Goal: Information Seeking & Learning: Check status

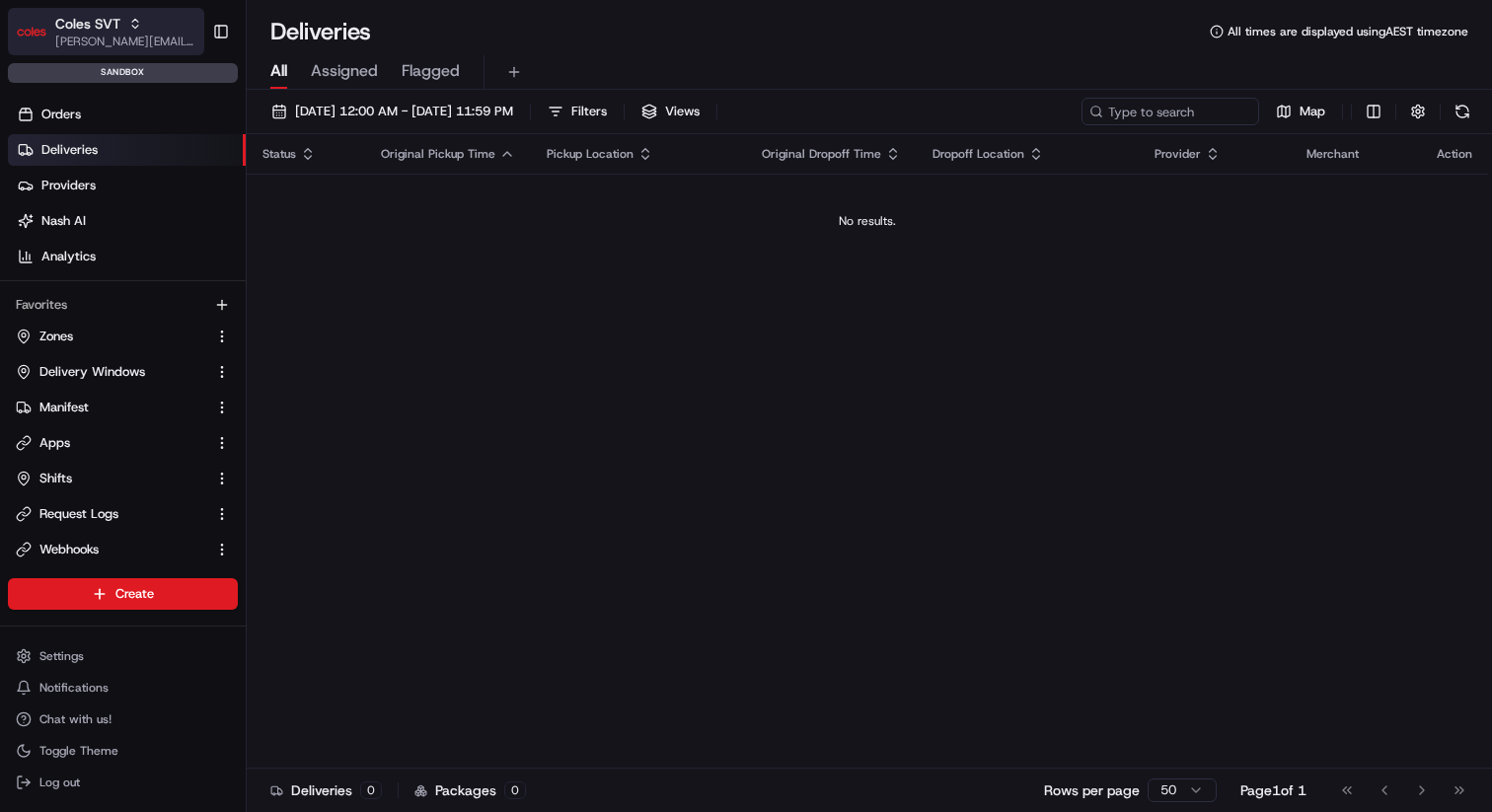
click at [129, 21] on icon "button" at bounding box center [136, 24] width 14 height 14
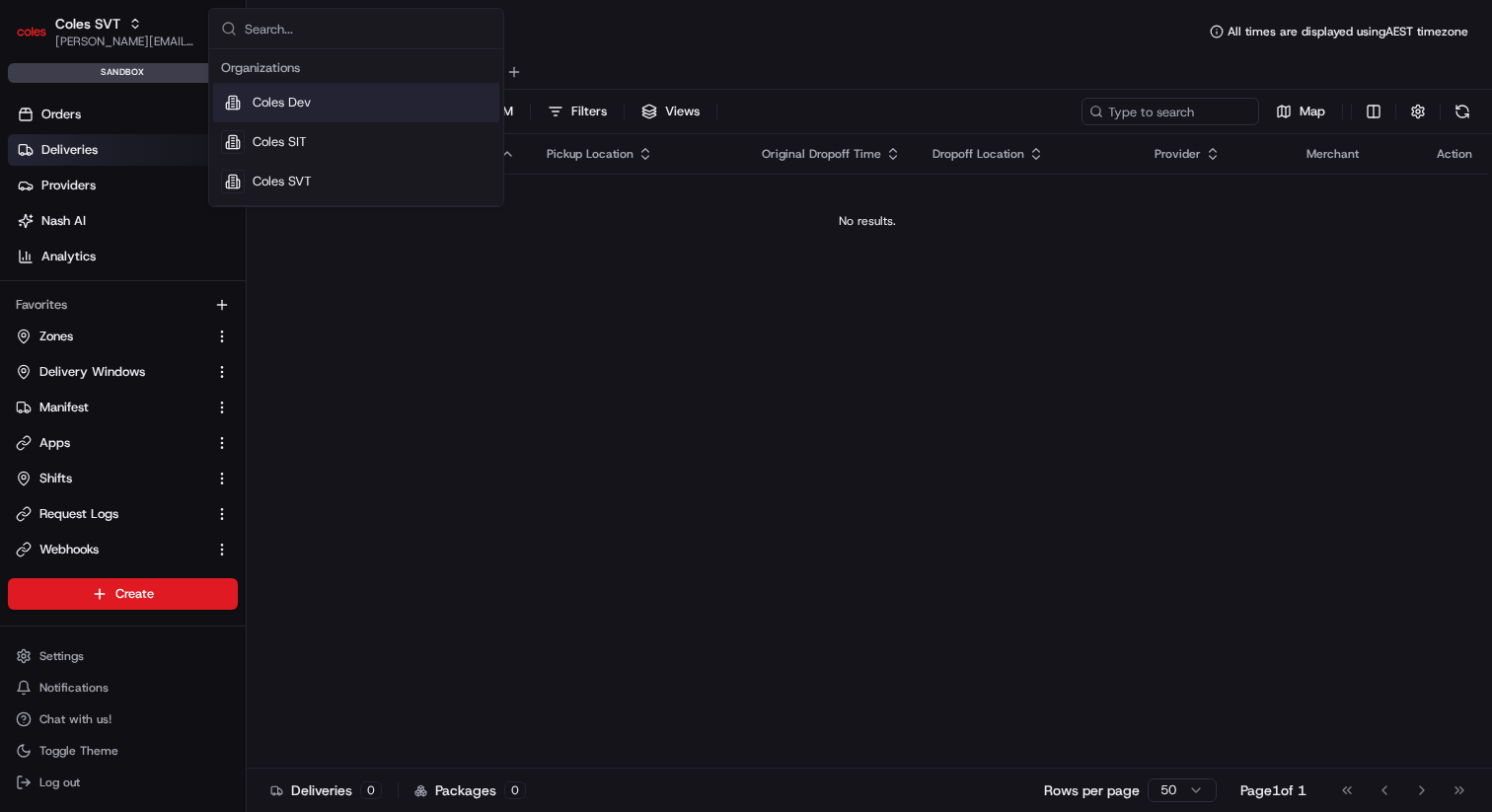
click at [270, 110] on span "Coles Dev" at bounding box center [281, 103] width 58 height 18
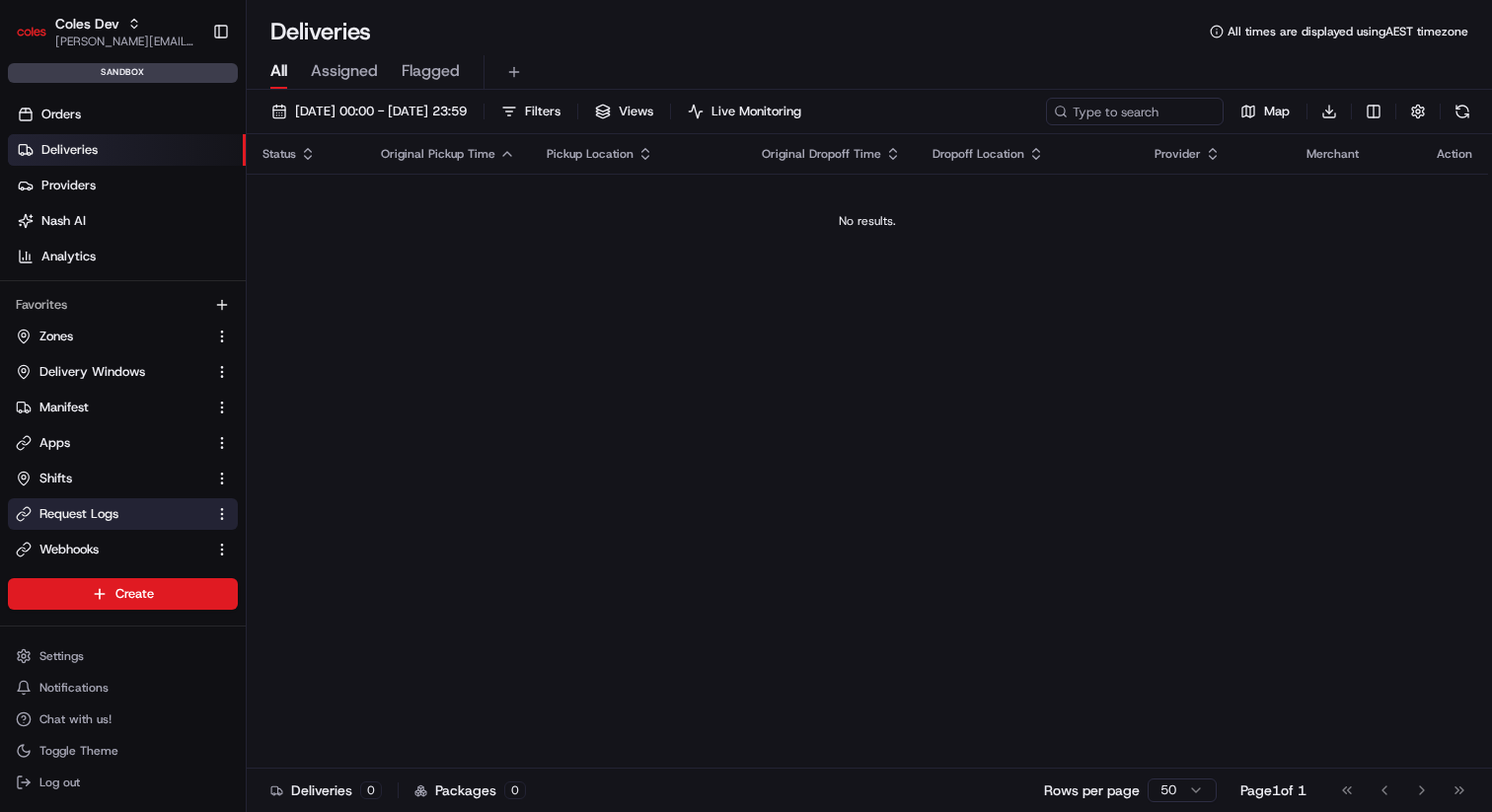
click at [69, 507] on span "Request Logs" at bounding box center [79, 514] width 79 height 18
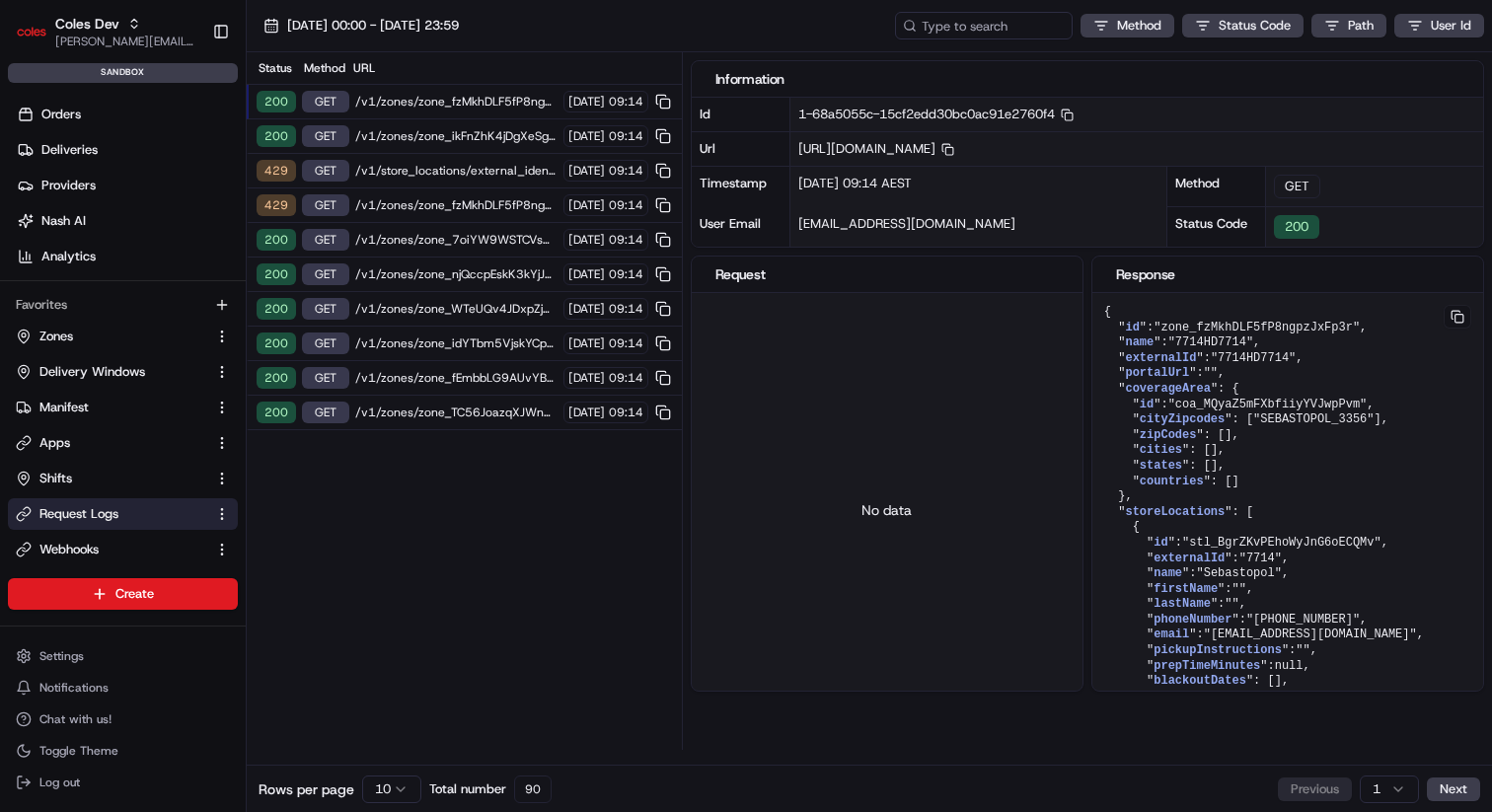
click at [456, 95] on span "/v1/zones/zone_fzMkhDLF5fP8ngpzJxFp3r" at bounding box center [455, 102] width 202 height 16
click at [430, 135] on span "/v1/zones/zone_ikFnZhK4jDgXeSge457y6M" at bounding box center [455, 136] width 202 height 16
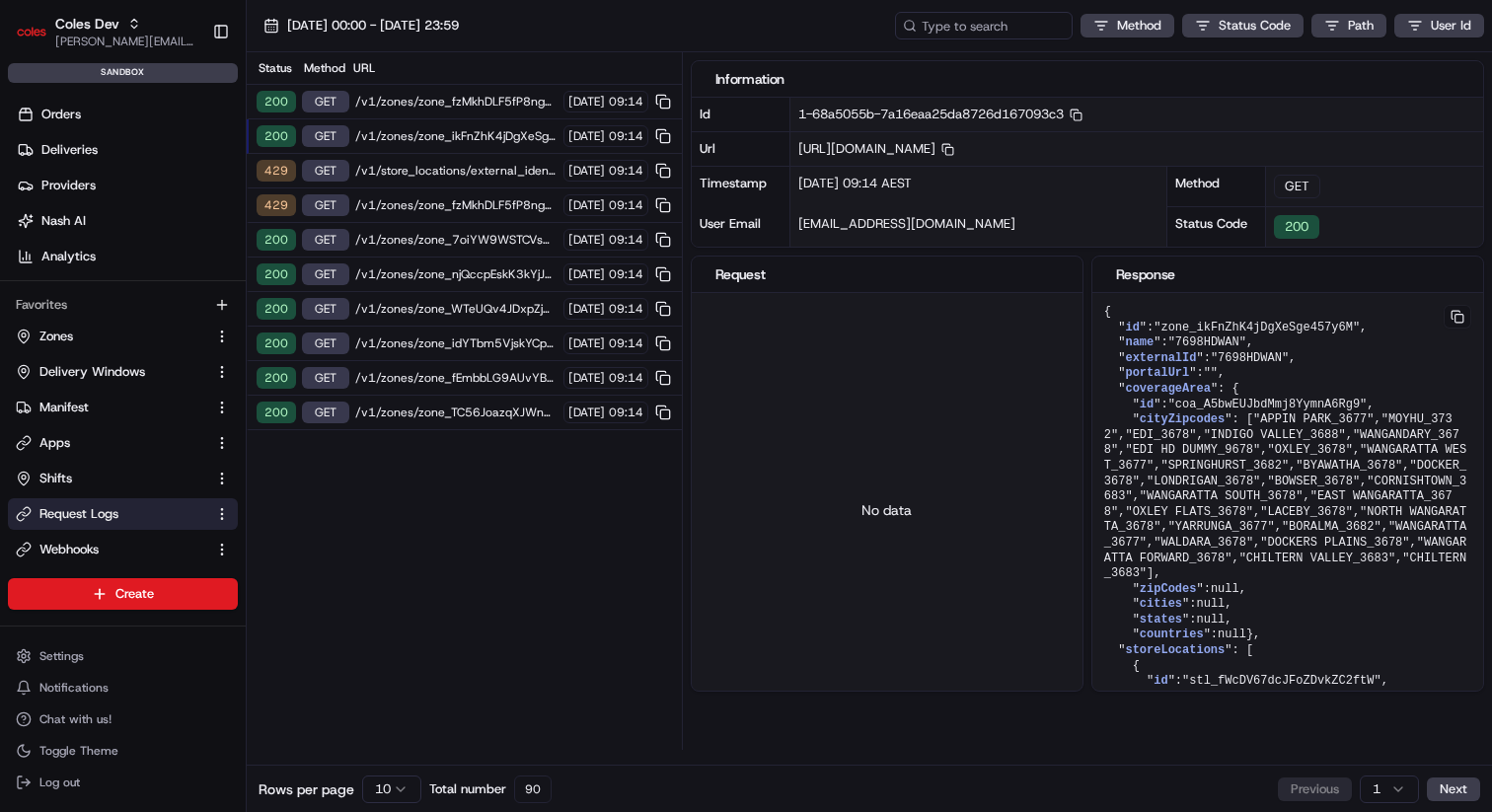
click at [377, 104] on span "/v1/zones/zone_fzMkhDLF5fP8ngpzJxFp3r" at bounding box center [455, 102] width 202 height 16
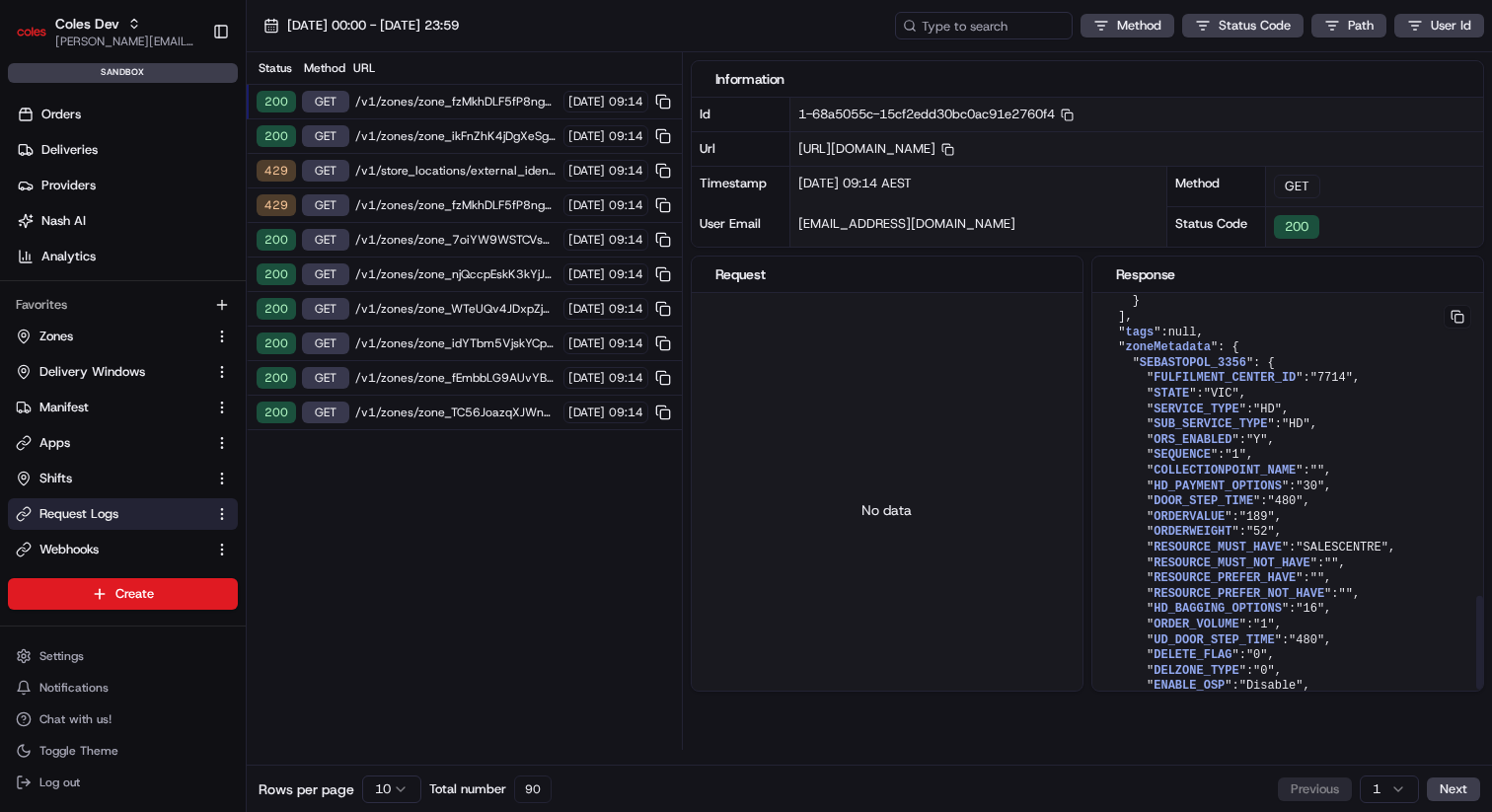
scroll to position [1400, 0]
click at [662, 101] on button at bounding box center [663, 102] width 22 height 22
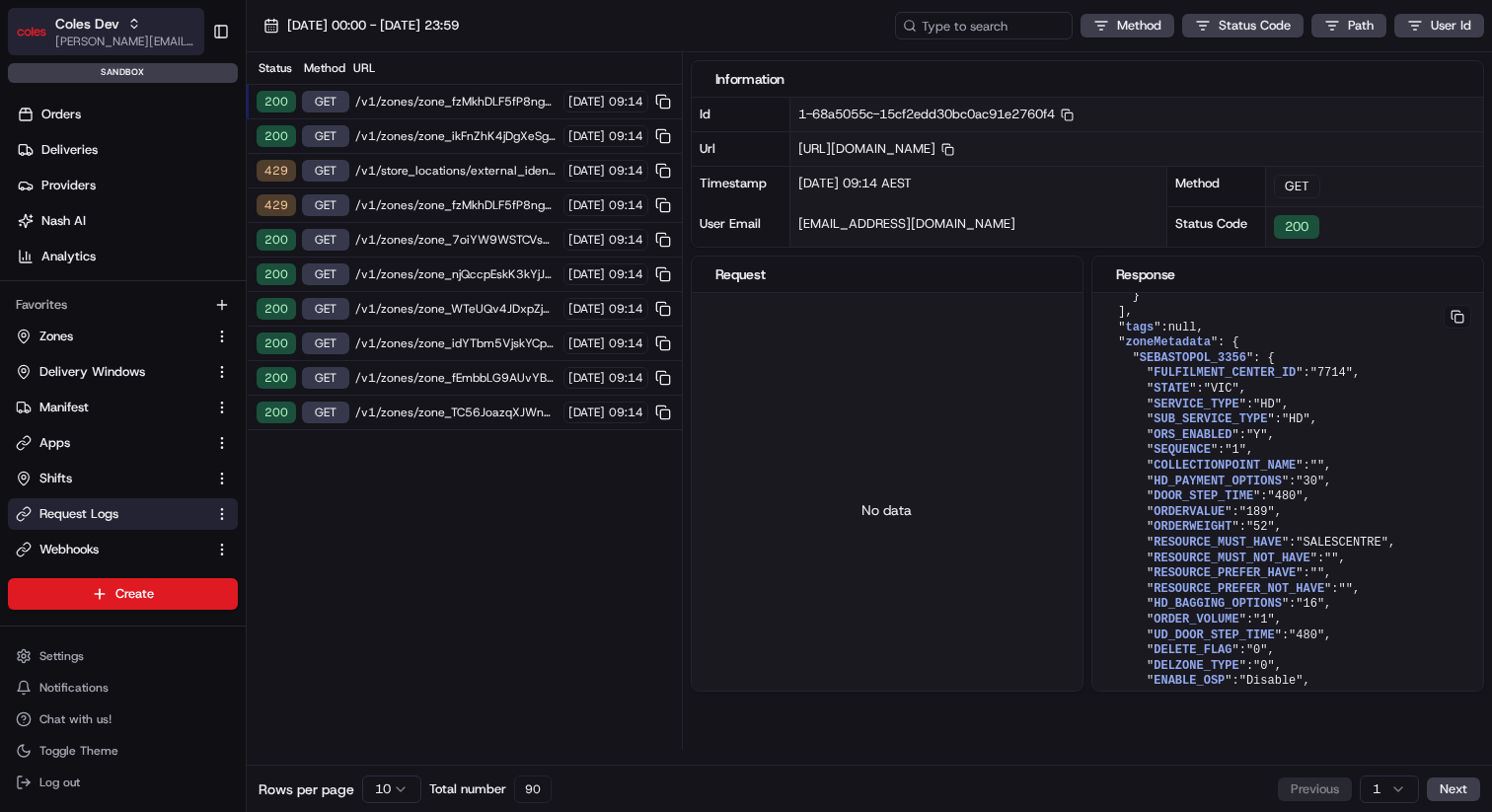
click at [128, 14] on div "Coles Dev" at bounding box center [126, 24] width 142 height 20
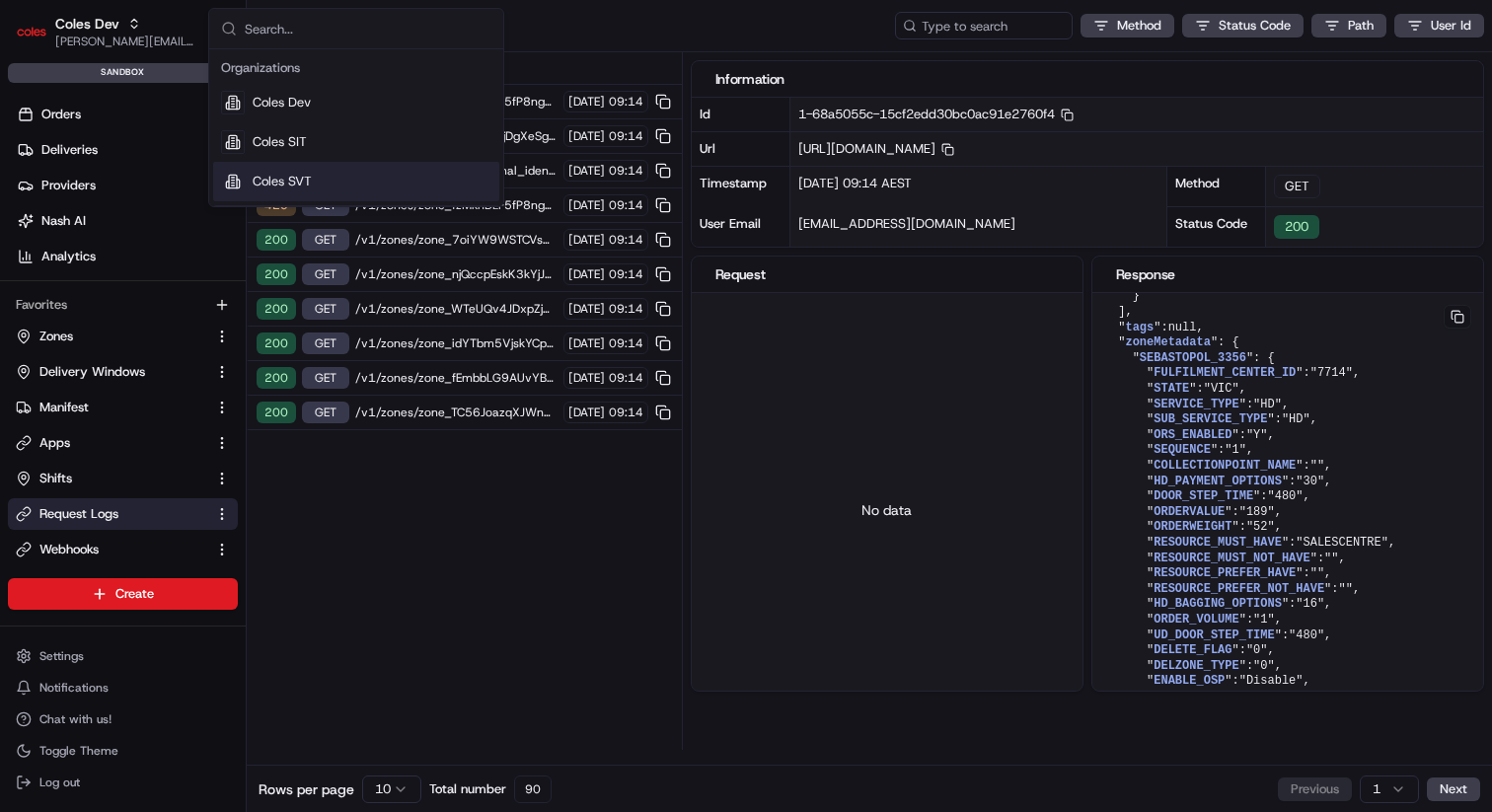
click at [258, 177] on span "Coles SVT" at bounding box center [281, 181] width 59 height 18
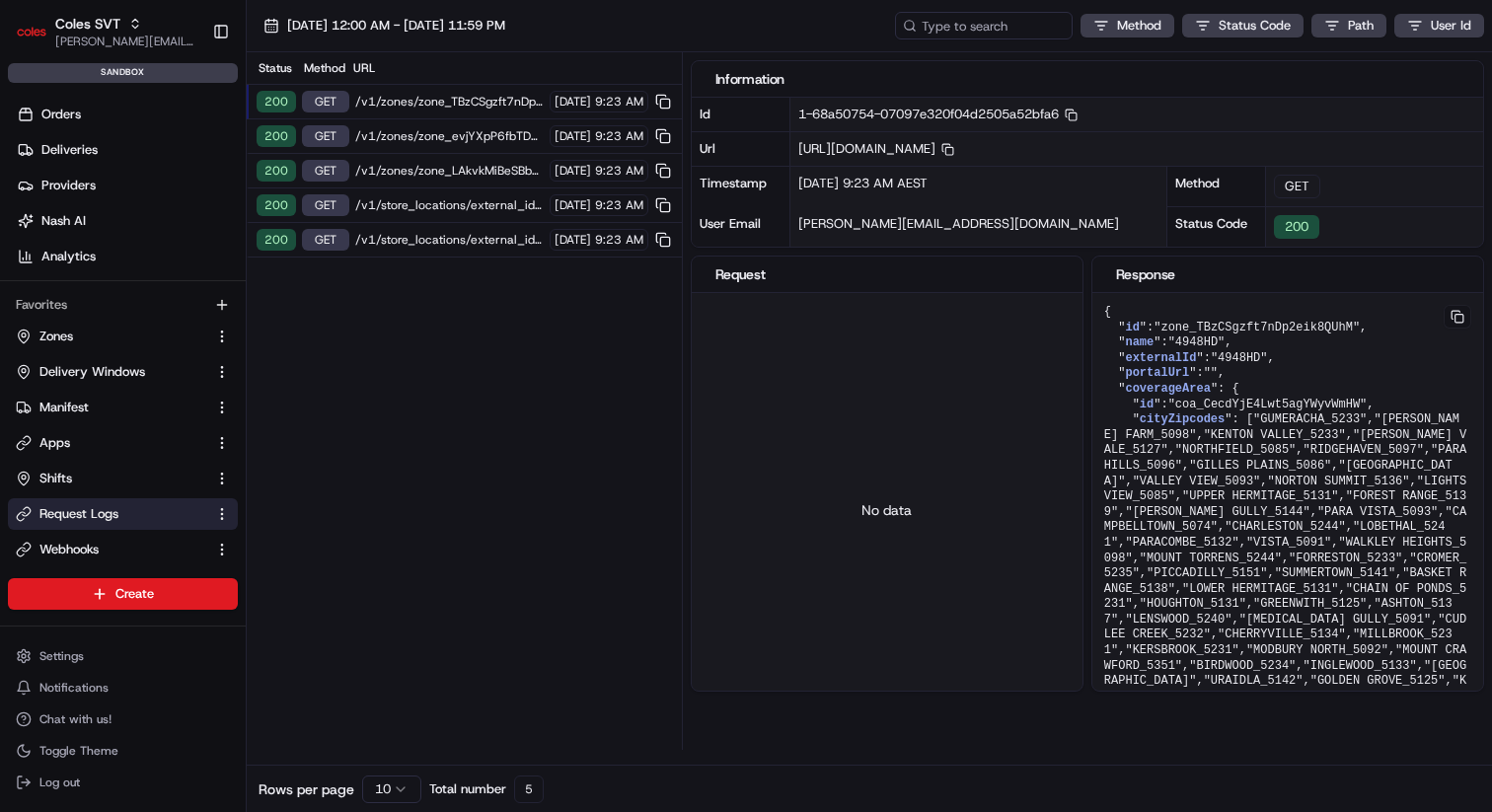
click at [615, 97] on span "9:23 AM" at bounding box center [619, 102] width 49 height 16
click at [592, 97] on div "[DATE] 9:23 AM" at bounding box center [598, 102] width 99 height 22
click at [554, 139] on span "[DATE]" at bounding box center [572, 136] width 37 height 16
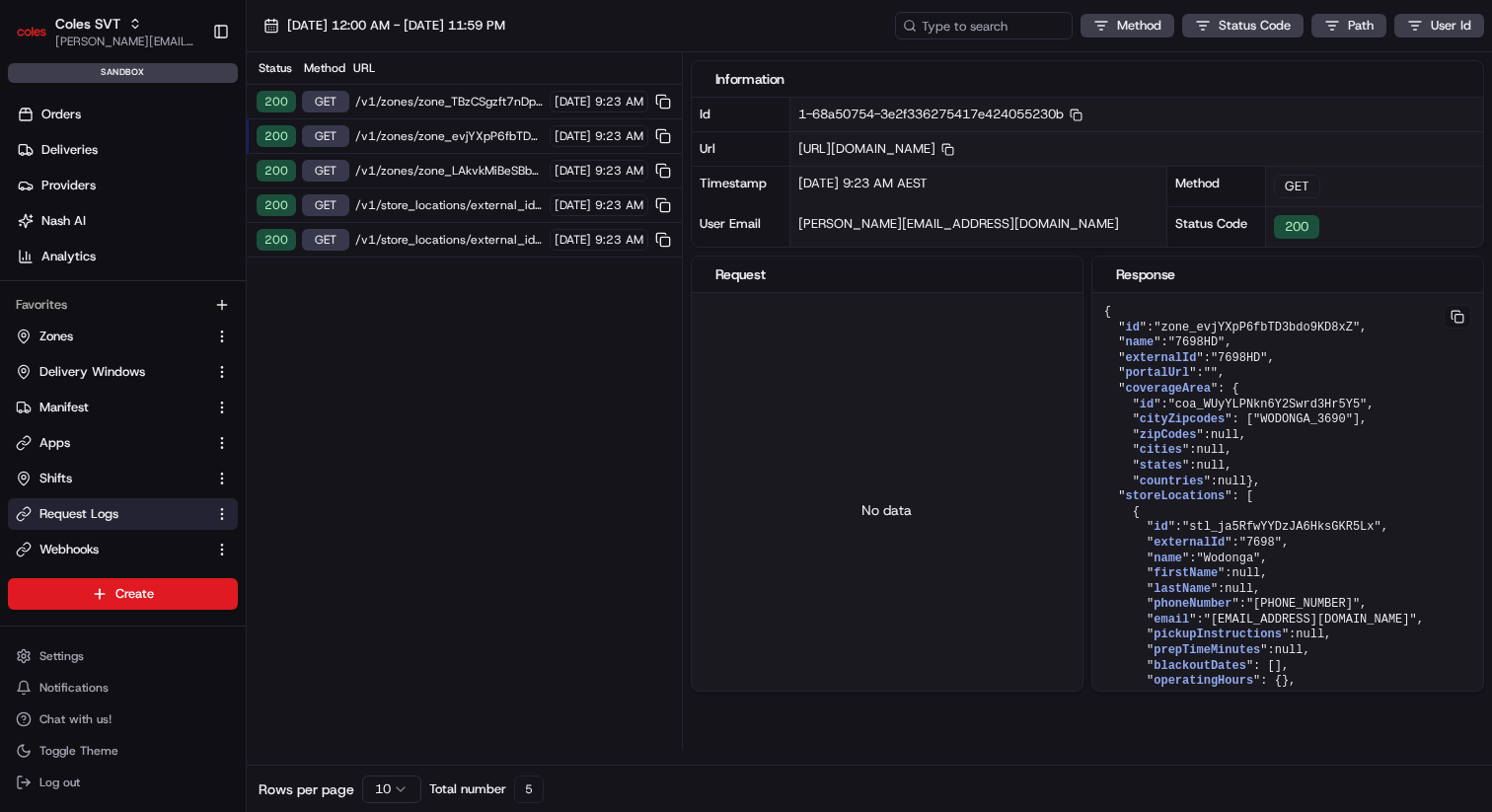
click at [546, 87] on div "200 GET /v1/zones/zone_TBzCSgzft7nDp2eik8QUhM [DATE] 9:23 AM" at bounding box center [463, 102] width 436 height 35
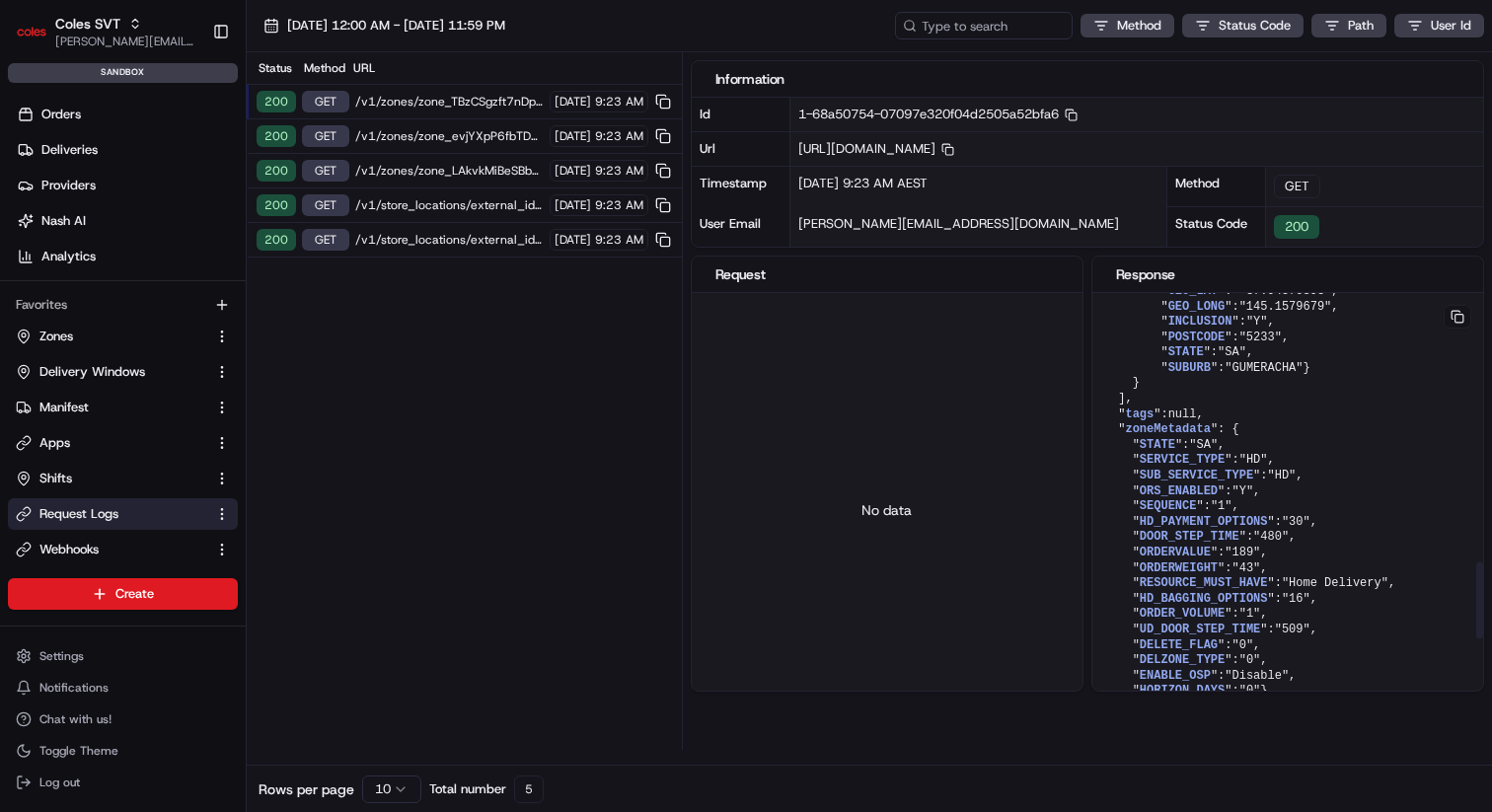
scroll to position [2005, 0]
